Goal: Navigation & Orientation: Find specific page/section

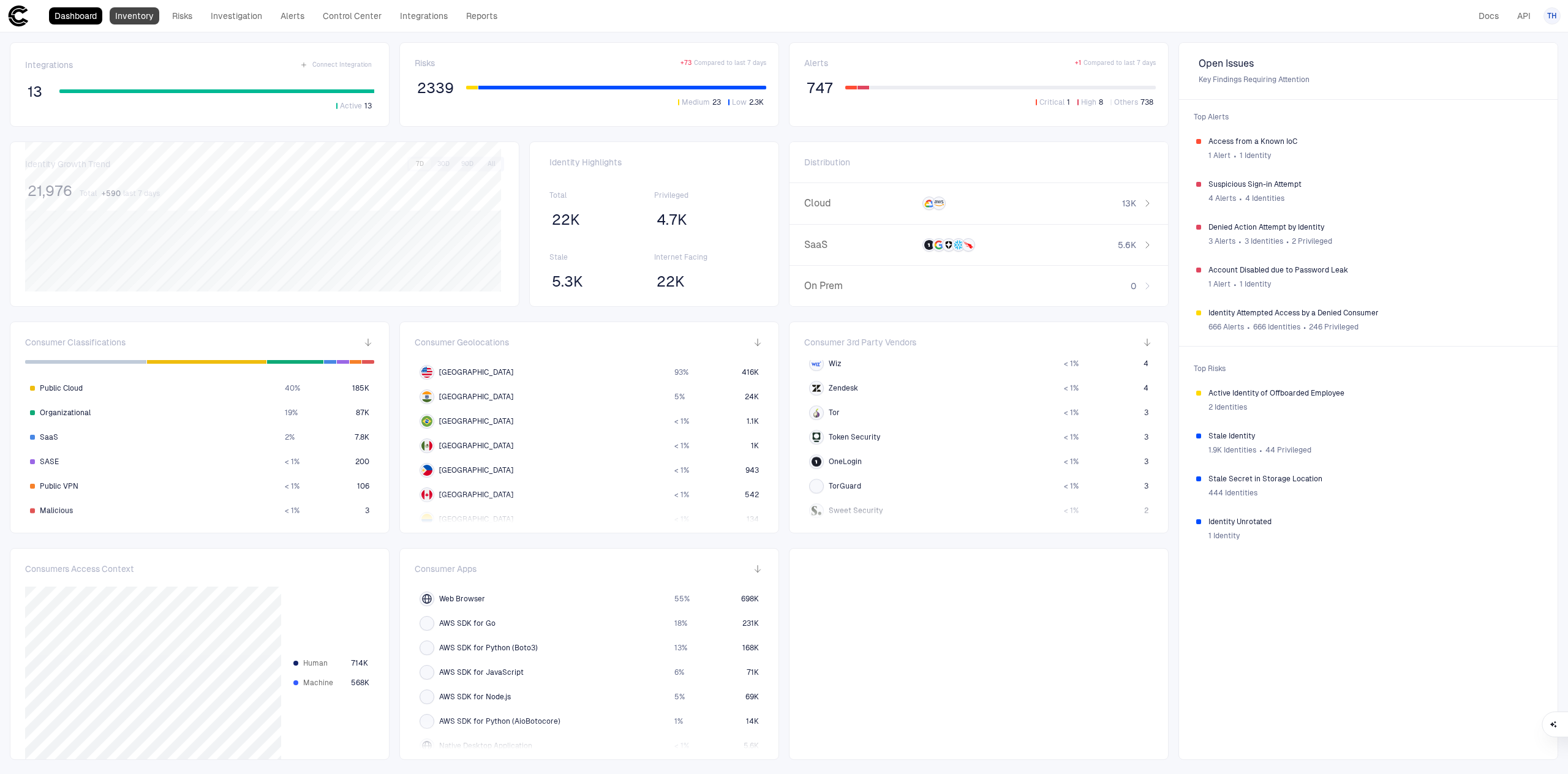
click at [145, 19] on link "Inventory" at bounding box center [134, 15] width 50 height 17
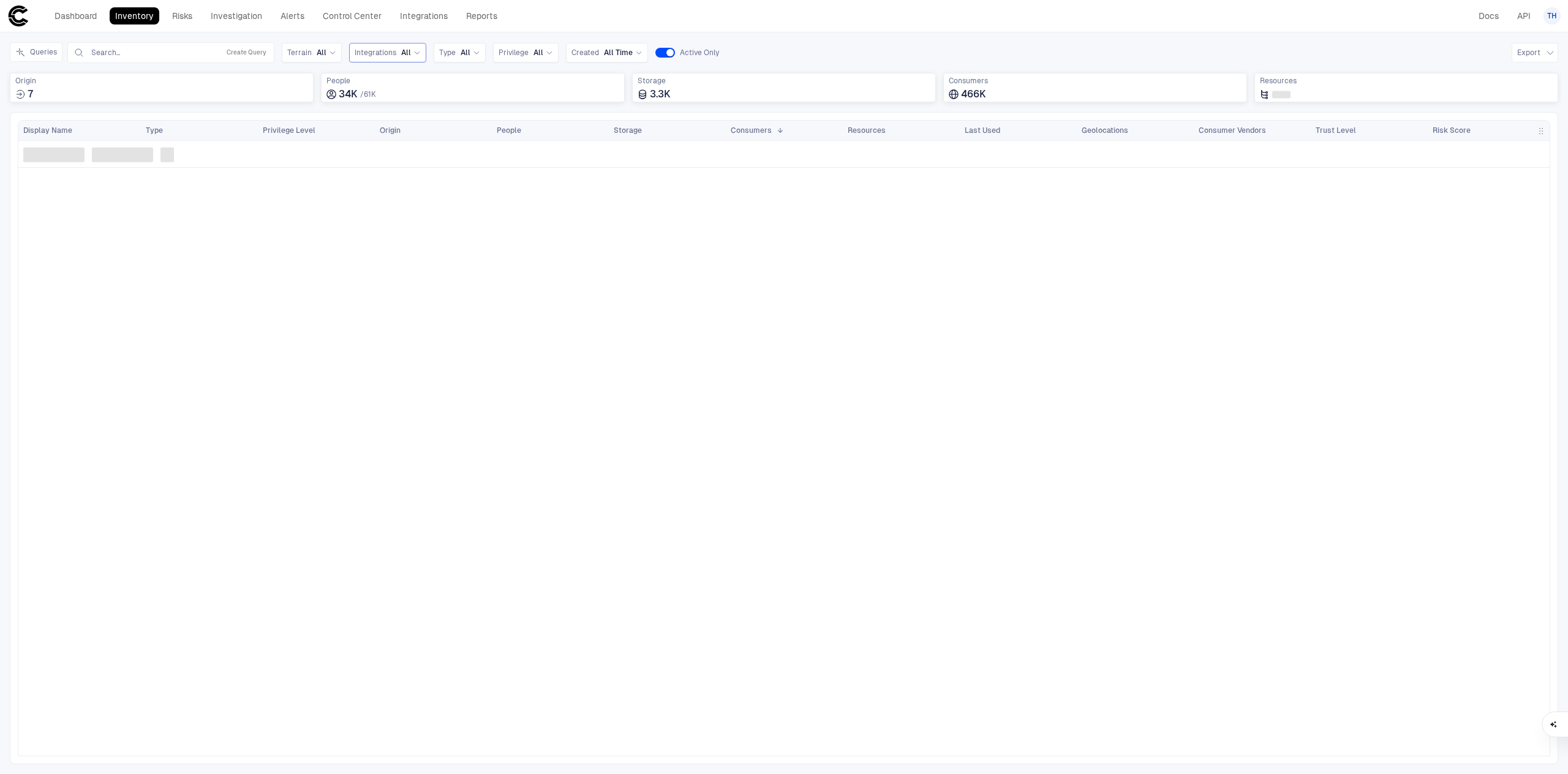
click at [418, 52] on div "Integrations All" at bounding box center [388, 53] width 77 height 19
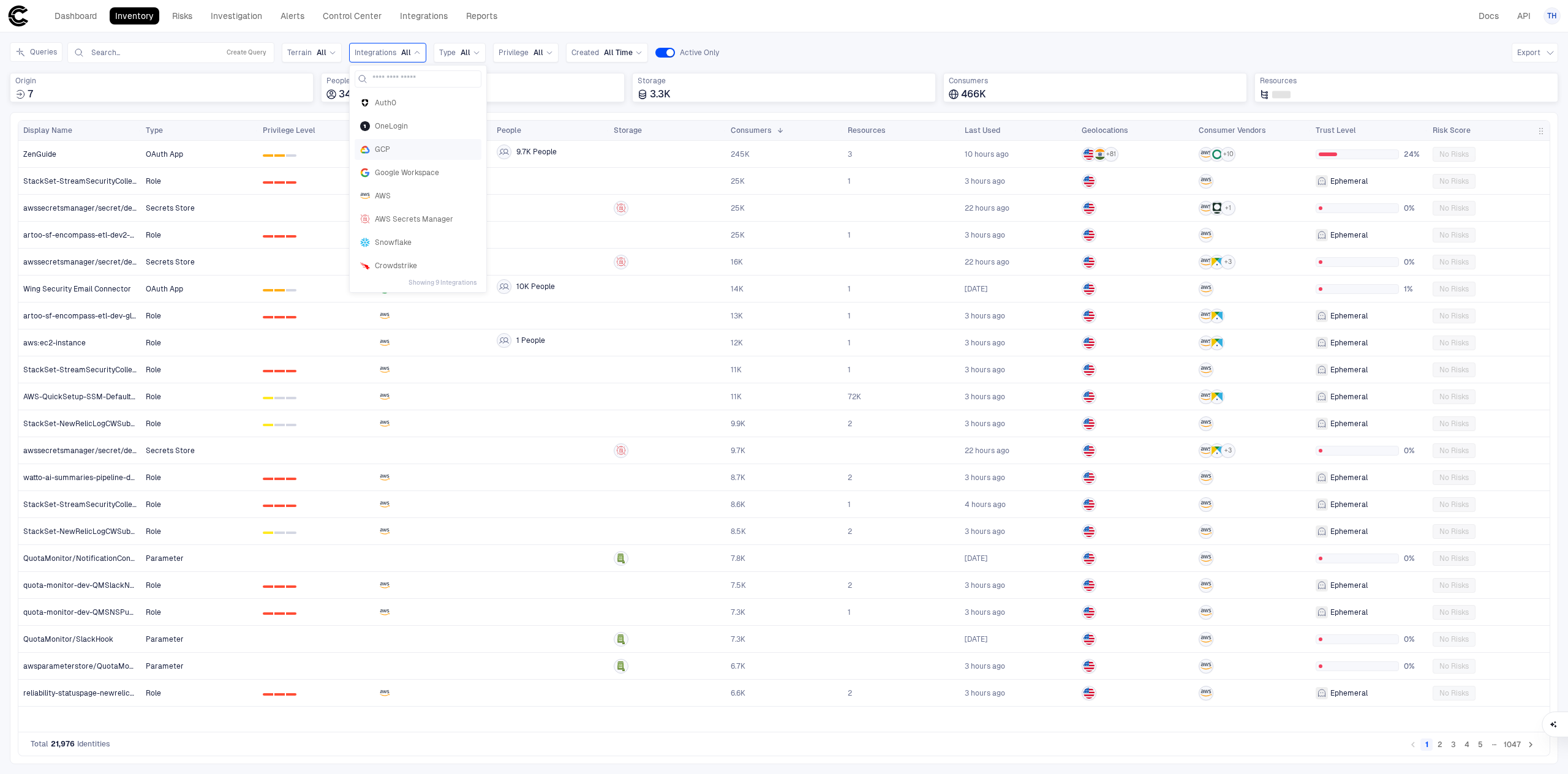
click at [403, 143] on div "GCP" at bounding box center [417, 149] width 127 height 21
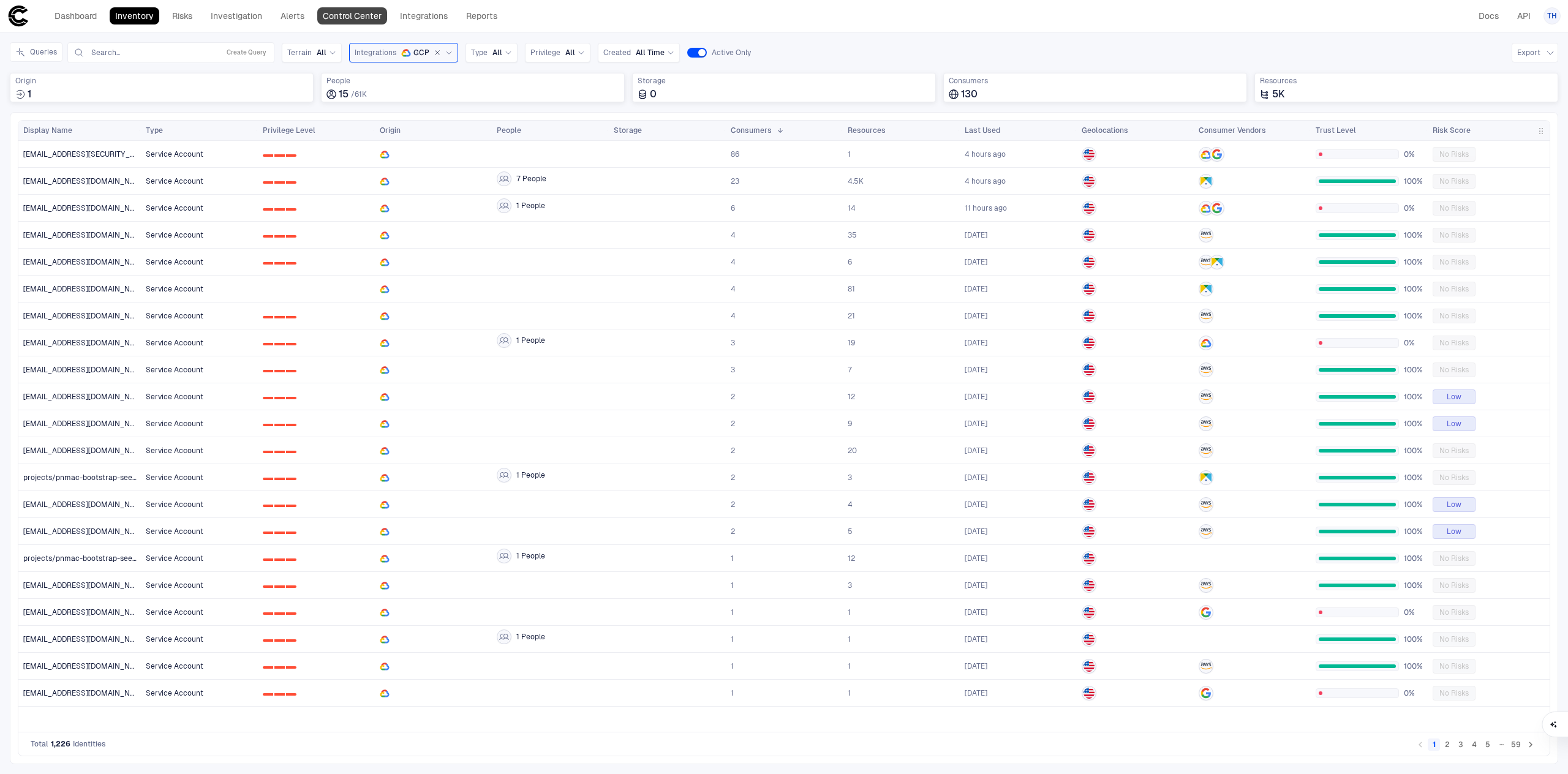
click at [356, 22] on link "Control Center" at bounding box center [352, 15] width 70 height 17
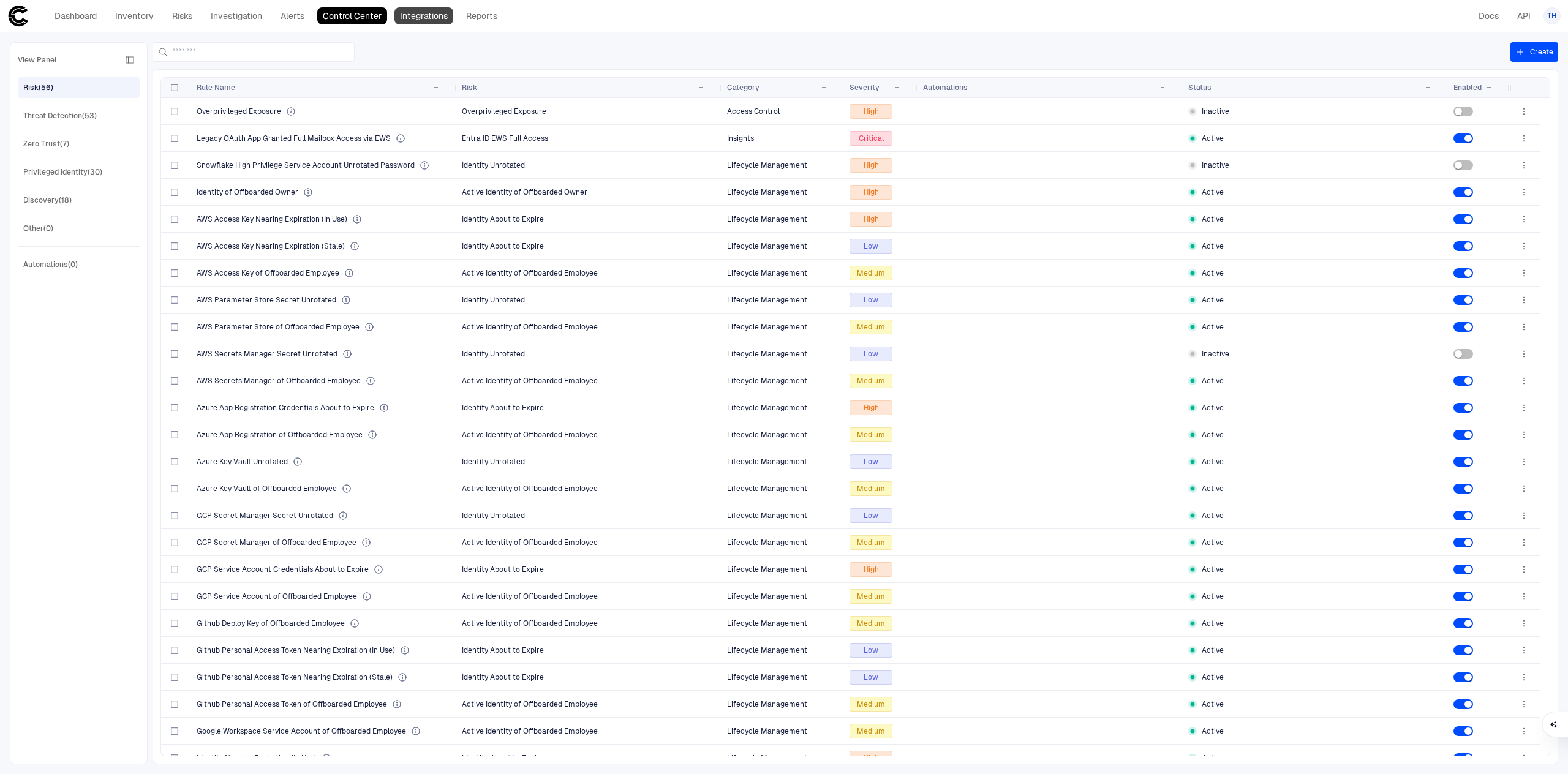
click at [424, 18] on link "Integrations" at bounding box center [423, 15] width 59 height 17
